Goal: Task Accomplishment & Management: Manage account settings

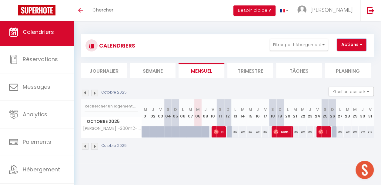
click at [355, 44] on button "Actions" at bounding box center [351, 45] width 29 height 12
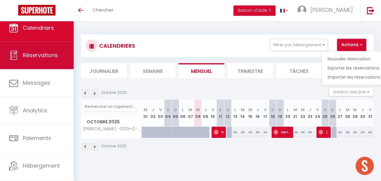
click at [38, 57] on span "Réservations" at bounding box center [40, 55] width 35 height 8
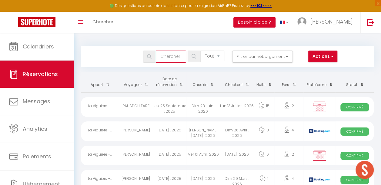
click at [168, 56] on input "text" at bounding box center [171, 57] width 30 height 12
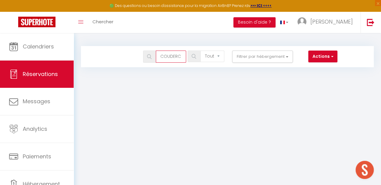
click at [182, 56] on input "COUDERC" at bounding box center [171, 57] width 30 height 12
type input "C"
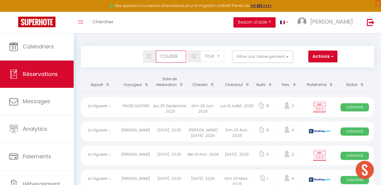
type input "COUDERC"
drag, startPoint x: 185, startPoint y: 57, endPoint x: 134, endPoint y: 56, distance: 51.3
click at [134, 56] on div "COUDERC Tous les statuts Annulé Confirmé Non Confirmé Tout sauf annulé No Show …" at bounding box center [215, 57] width 267 height 12
type input "couderc"
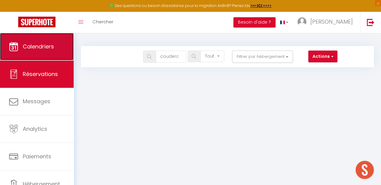
click at [47, 51] on link "Calendriers" at bounding box center [37, 46] width 74 height 27
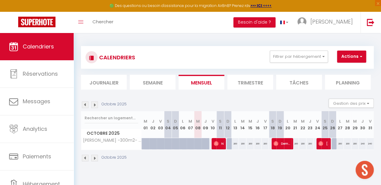
click at [301, 49] on div "CALENDRIERS Filtrer par hébergement Tous Maison en bois Verte Vigne - Calme - E…" at bounding box center [227, 57] width 293 height 23
drag, startPoint x: 296, startPoint y: 55, endPoint x: 293, endPoint y: 57, distance: 3.3
click at [296, 55] on button "Filtrer par hébergement" at bounding box center [299, 57] width 58 height 12
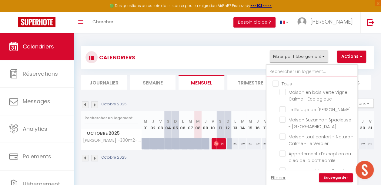
click at [286, 70] on input "text" at bounding box center [312, 71] width 91 height 11
type input "f"
checkbox input "false"
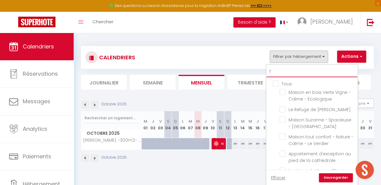
checkbox input "false"
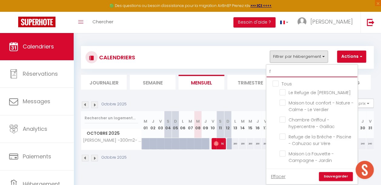
type input "fa"
checkbox input "false"
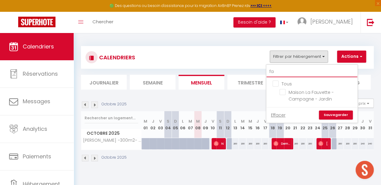
type input "fau"
checkbox input "false"
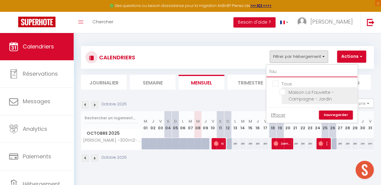
type input "fau"
click at [282, 90] on input "Maison La Fauvette - Campagne - Jardin" at bounding box center [318, 92] width 76 height 6
checkbox input "true"
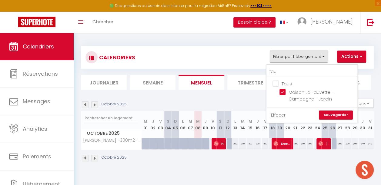
click at [338, 112] on link "Sauvegarder" at bounding box center [336, 115] width 34 height 9
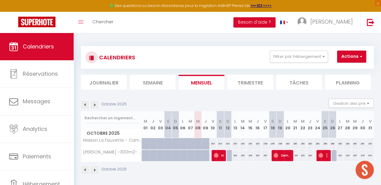
click at [95, 104] on img at bounding box center [94, 105] width 7 height 7
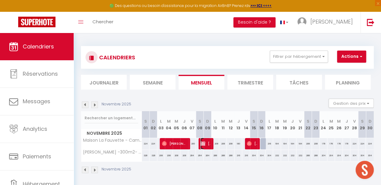
click at [206, 144] on span "roland COUDERC" at bounding box center [205, 144] width 10 height 12
select select "OK"
select select "KO"
select select "0"
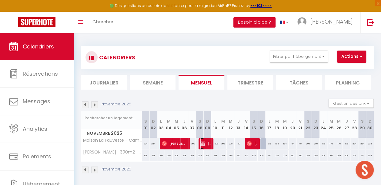
select select "1"
select select
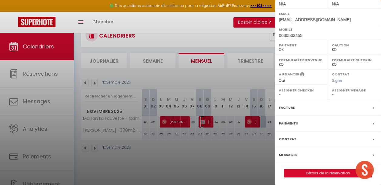
scroll to position [33, 0]
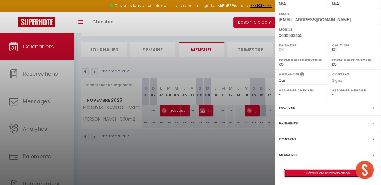
click at [312, 169] on link "Détails de la réservation" at bounding box center [327, 173] width 87 height 8
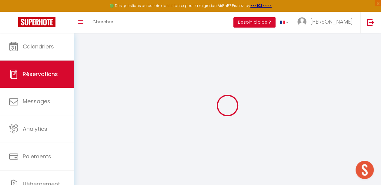
select select
checkbox input "false"
type input "220"
type input "15.84"
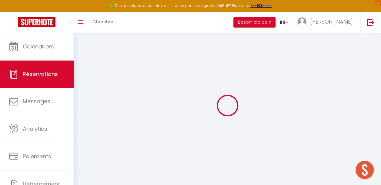
select select
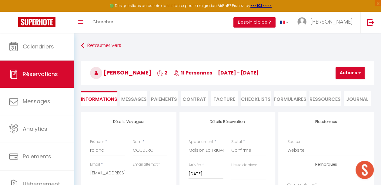
checkbox input "false"
select select
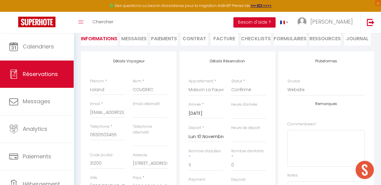
click at [195, 37] on li "Contrat" at bounding box center [194, 38] width 27 height 15
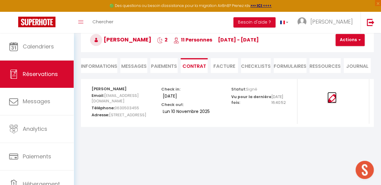
click at [331, 102] on img at bounding box center [331, 98] width 9 height 9
click at [241, 142] on div "Retourner vers roland COUDERC 2 11 Personnes sa 08 Nov - lu 10 Nov Actions Enre…" at bounding box center [227, 71] width 307 height 142
click at [250, 151] on body "🟢 Des questions ou besoin d'assistance pour la migration AirBnB? Prenez rdv >>>…" at bounding box center [190, 92] width 381 height 185
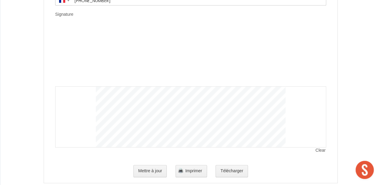
scroll to position [1314, 0]
